Goal: Find contact information: Find contact information

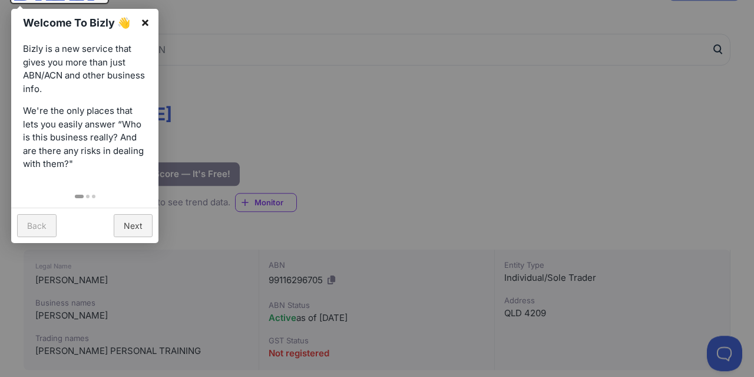
click at [146, 22] on link "×" at bounding box center [145, 22] width 27 height 27
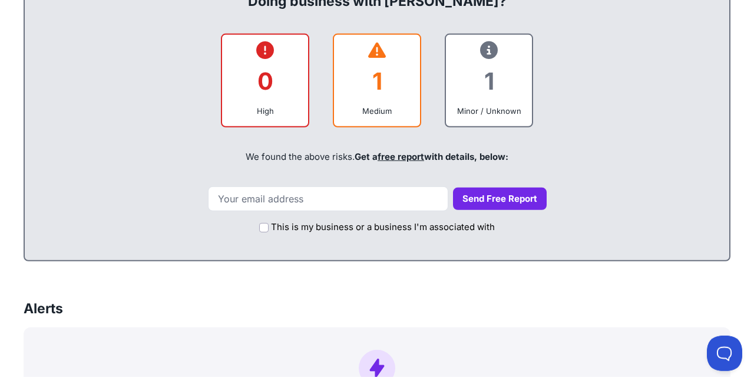
scroll to position [530, 0]
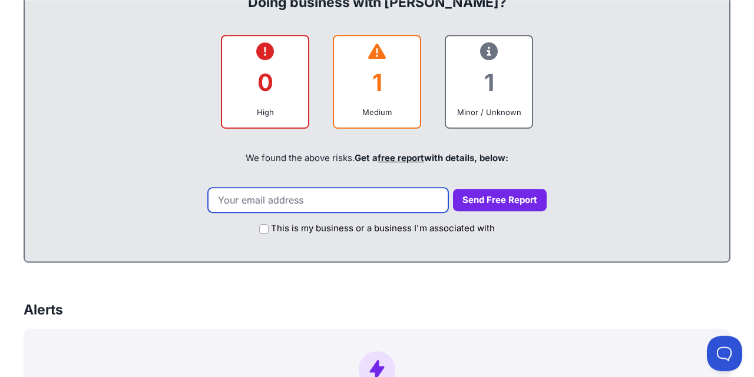
click at [337, 197] on input "email" at bounding box center [328, 199] width 240 height 25
type input "clea.pettit@hotmail.com"
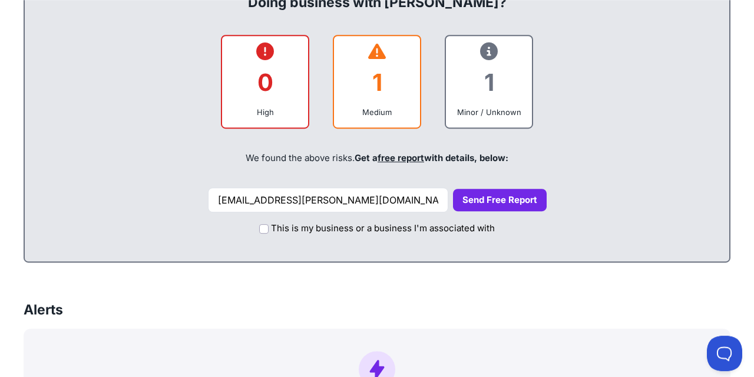
click at [474, 195] on button "Send Free Report" at bounding box center [500, 200] width 94 height 23
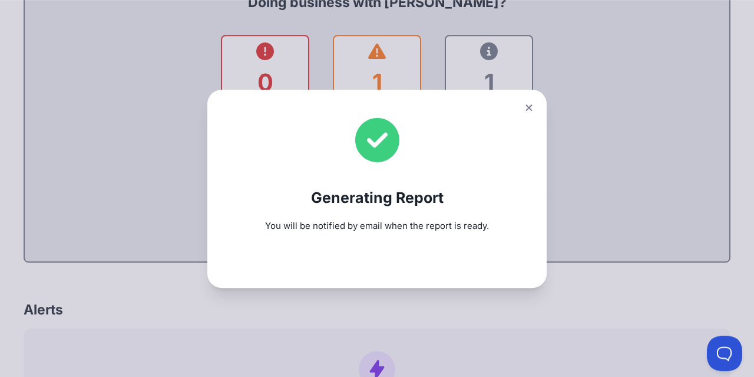
click at [528, 106] on icon at bounding box center [529, 107] width 6 height 6
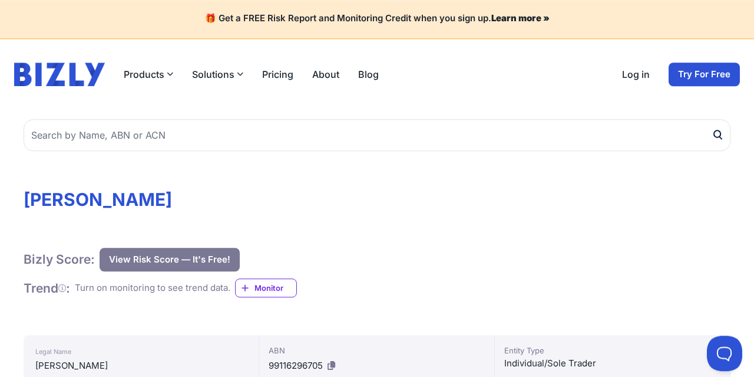
scroll to position [0, 0]
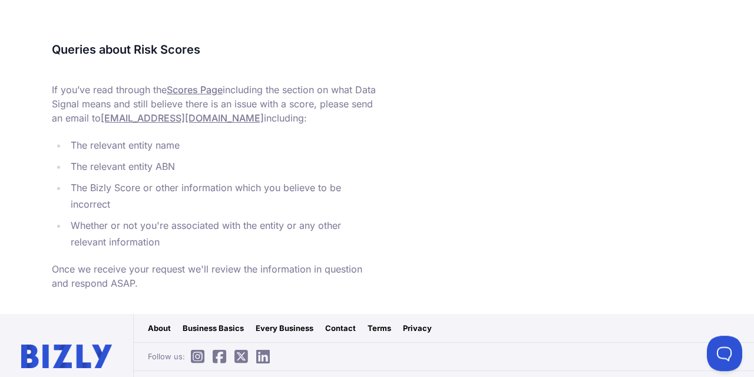
scroll to position [574, 0]
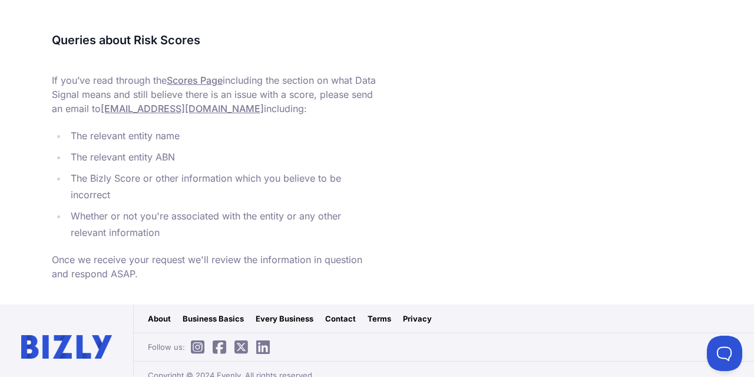
click at [328, 312] on link "Contact" at bounding box center [340, 318] width 31 height 12
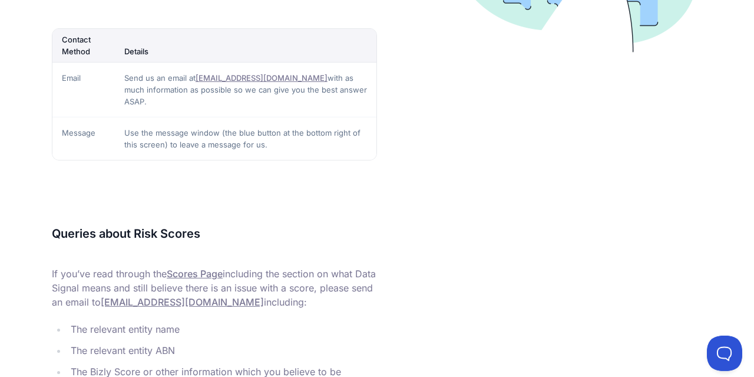
scroll to position [381, 0]
click at [242, 78] on link "[EMAIL_ADDRESS][DOMAIN_NAME]" at bounding box center [262, 77] width 132 height 9
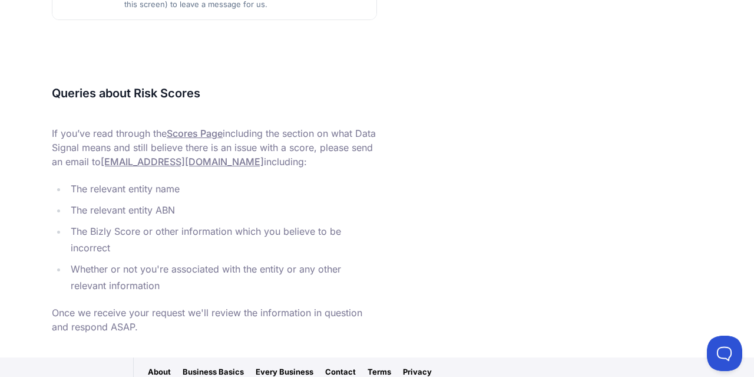
scroll to position [521, 0]
click at [199, 156] on link "[EMAIL_ADDRESS][DOMAIN_NAME]" at bounding box center [182, 162] width 163 height 12
drag, startPoint x: 230, startPoint y: 148, endPoint x: 129, endPoint y: 151, distance: 100.9
click at [129, 151] on p "If you’ve read through the Scores Page including the section on what Data Signa…" at bounding box center [214, 147] width 325 height 42
copy link "[EMAIL_ADDRESS][DOMAIN_NAME]"
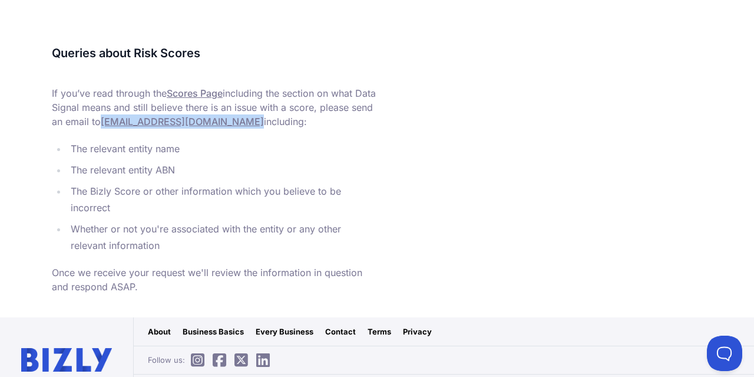
scroll to position [561, 0]
click at [209, 87] on link "Scores Page" at bounding box center [195, 93] width 56 height 12
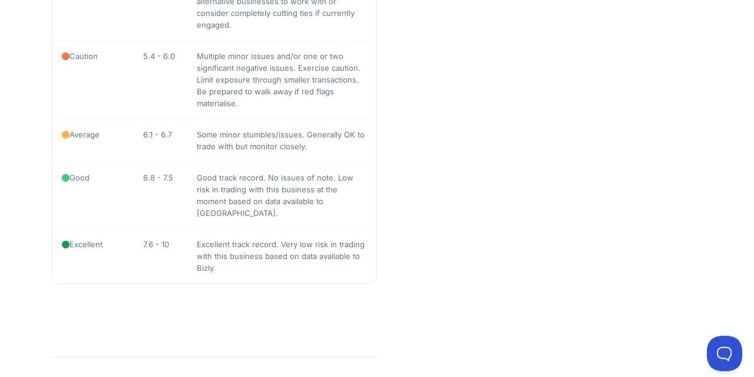
scroll to position [1367, 0]
